Goal: Navigation & Orientation: Find specific page/section

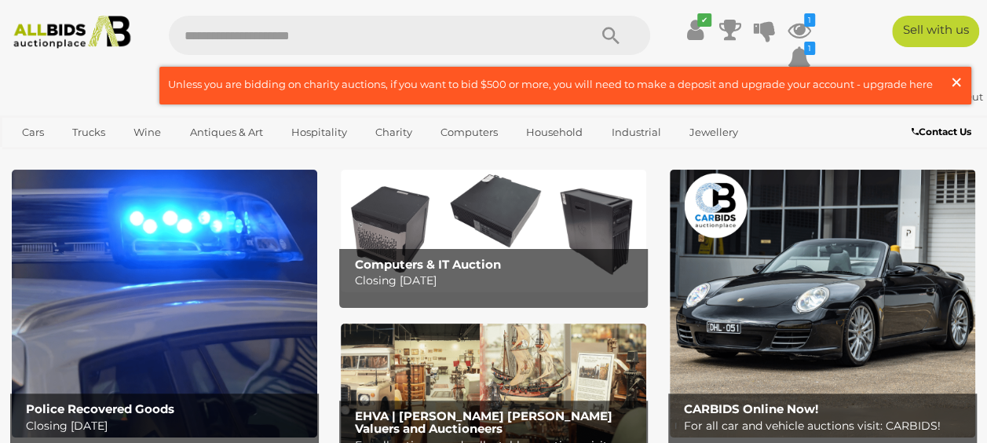
click at [958, 80] on span "×" at bounding box center [956, 82] width 14 height 31
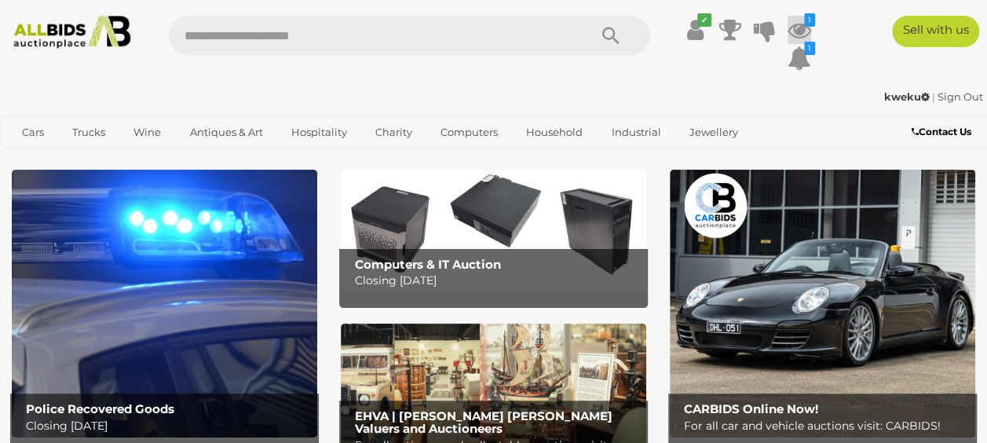
click at [797, 25] on icon at bounding box center [799, 30] width 24 height 28
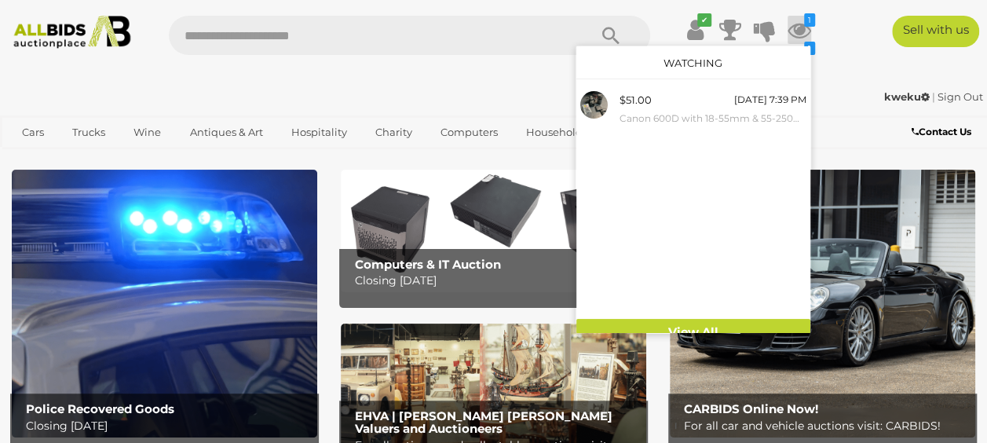
click at [60, 88] on div "kweku | Sign Out" at bounding box center [493, 97] width 979 height 18
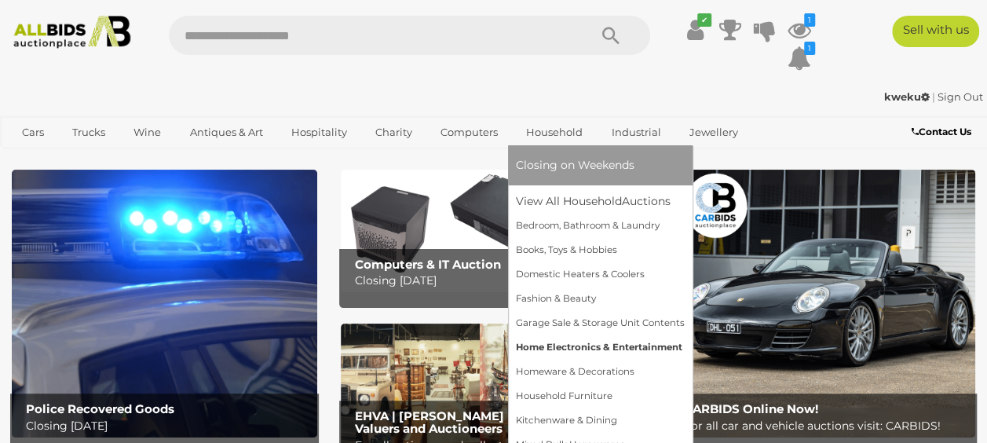
click at [560, 341] on link "Home Electronics & Entertainment" at bounding box center [600, 347] width 169 height 24
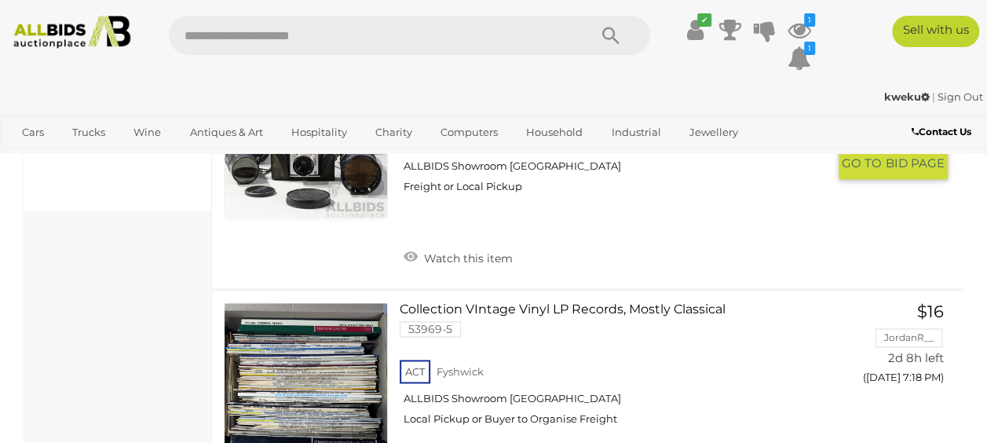
scroll to position [863, 0]
